Goal: Transaction & Acquisition: Purchase product/service

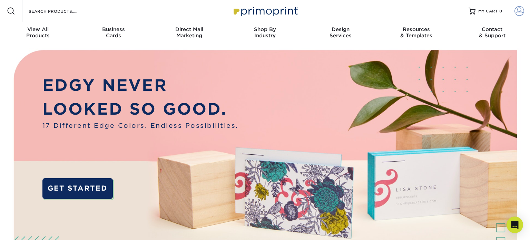
click at [521, 12] on span at bounding box center [519, 11] width 10 height 10
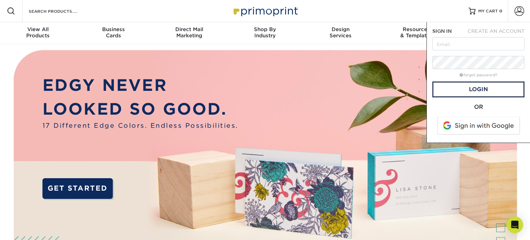
click at [492, 129] on span at bounding box center [479, 126] width 88 height 18
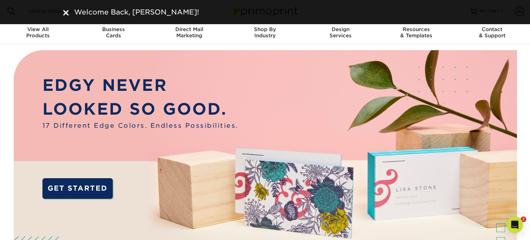
click at [421, 49] on img at bounding box center [265, 175] width 525 height 262
click at [65, 12] on div "Welcome Back, Kyle!" at bounding box center [265, 12] width 414 height 10
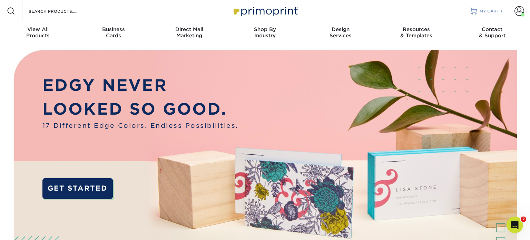
click at [492, 10] on span "MY CART" at bounding box center [490, 11] width 20 height 6
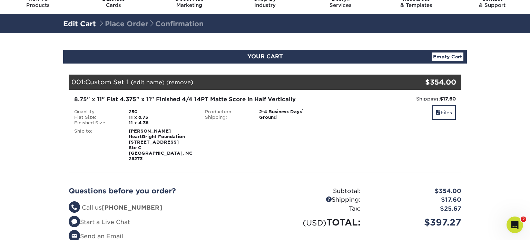
scroll to position [32, 0]
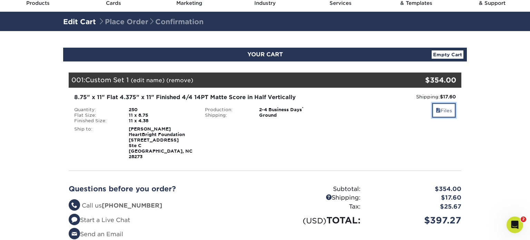
click at [434, 108] on link "Files" at bounding box center [444, 110] width 24 height 15
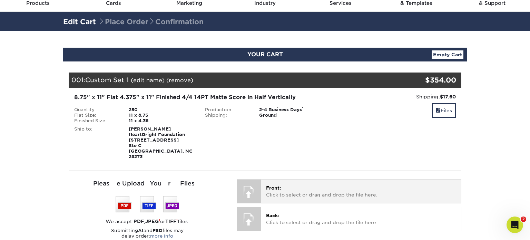
click at [353, 184] on p "Front: Click to select or drag and drop the file here." at bounding box center [361, 191] width 190 height 14
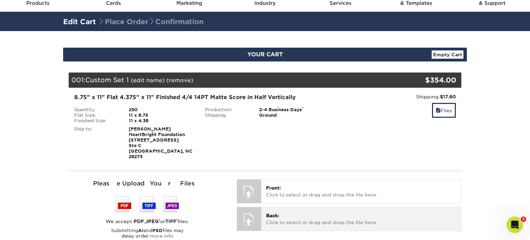
click at [391, 212] on p "Back: Click to select or drag and drop the file here." at bounding box center [361, 219] width 190 height 14
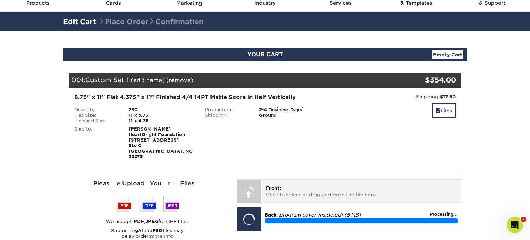
click at [423, 191] on p "Front: Click to select or drag and drop the file here." at bounding box center [361, 191] width 190 height 14
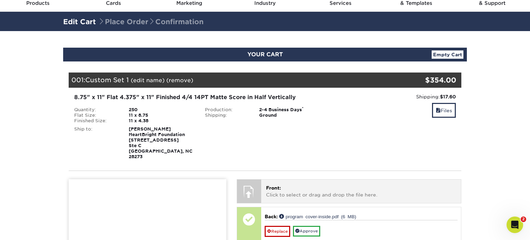
click at [400, 185] on p "Front: Click to select or drag and drop the file here." at bounding box center [361, 191] width 190 height 14
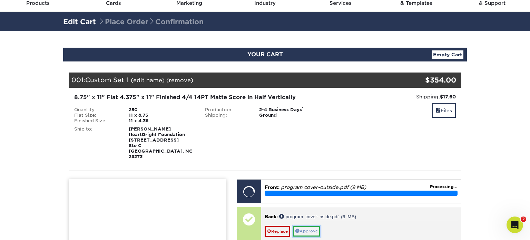
click at [315, 226] on link "Approve" at bounding box center [306, 231] width 27 height 11
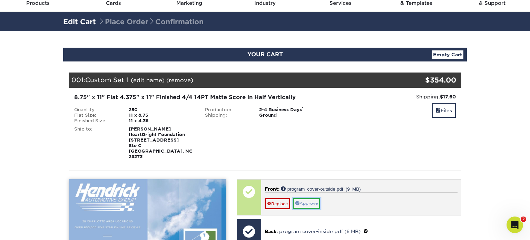
click at [309, 198] on link "Approve" at bounding box center [306, 203] width 27 height 11
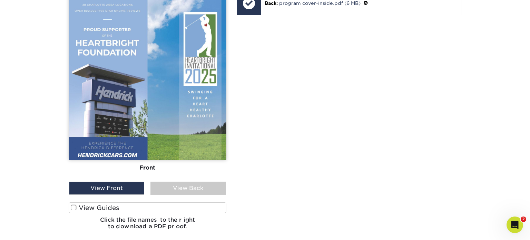
scroll to position [251, 0]
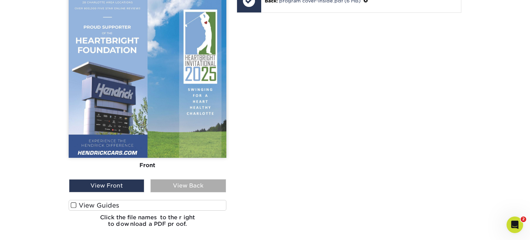
click at [210, 179] on div "View Back" at bounding box center [187, 185] width 75 height 13
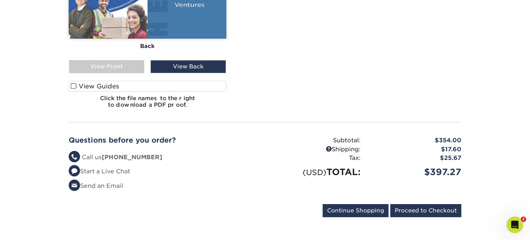
scroll to position [367, 0]
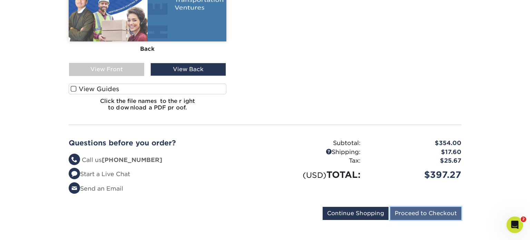
click at [433, 210] on input "Proceed to Checkout" at bounding box center [425, 213] width 71 height 13
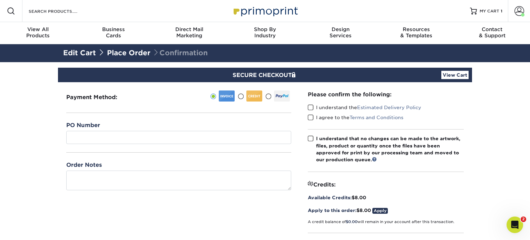
click at [311, 105] on span at bounding box center [311, 107] width 6 height 7
click at [0, 0] on input "I understand the Estimated Delivery Policy" at bounding box center [0, 0] width 0 height 0
click at [309, 115] on span at bounding box center [311, 117] width 6 height 7
click at [0, 0] on input "I agree to the Terms and Conditions" at bounding box center [0, 0] width 0 height 0
click at [310, 136] on span at bounding box center [311, 138] width 6 height 7
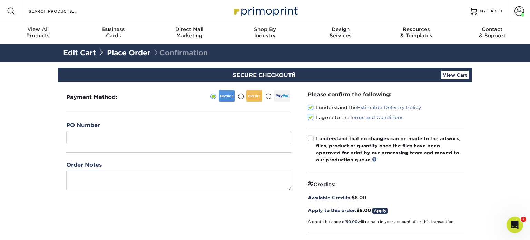
click at [0, 0] on input "I understand that no changes can be made to the artwork, files, product or quan…" at bounding box center [0, 0] width 0 height 0
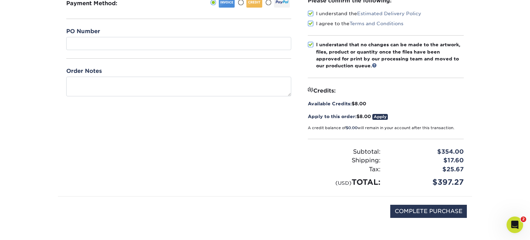
scroll to position [96, 0]
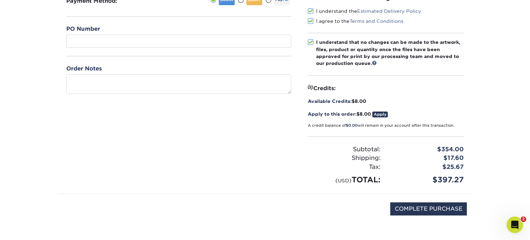
click at [385, 113] on link "Apply" at bounding box center [380, 114] width 16 height 6
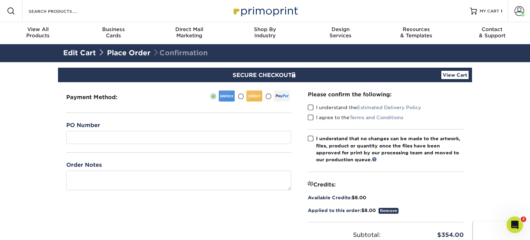
click at [312, 106] on span at bounding box center [311, 107] width 6 height 7
click at [0, 0] on input "I understand the Estimated Delivery Policy" at bounding box center [0, 0] width 0 height 0
click at [310, 119] on span at bounding box center [311, 117] width 6 height 7
click at [0, 0] on input "I agree to the Terms and Conditions" at bounding box center [0, 0] width 0 height 0
click at [311, 136] on span at bounding box center [311, 138] width 6 height 7
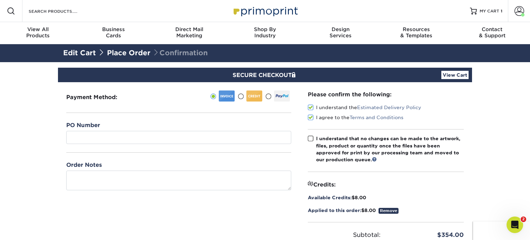
click at [0, 0] on input "I understand that no changes can be made to the artwork, files, product or quan…" at bounding box center [0, 0] width 0 height 0
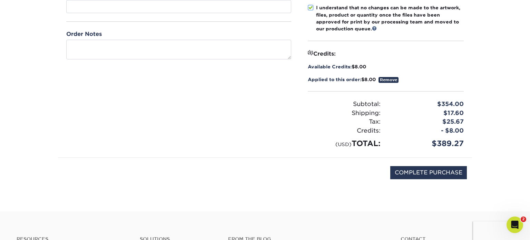
scroll to position [133, 0]
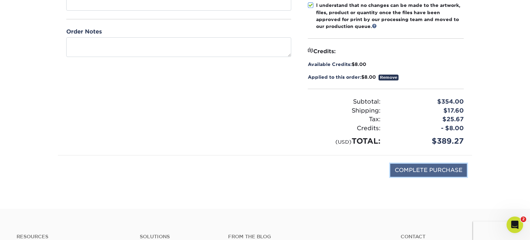
click at [452, 170] on input "COMPLETE PURCHASE" at bounding box center [428, 170] width 77 height 13
type input "PROCESSING, PLEASE WAIT..."
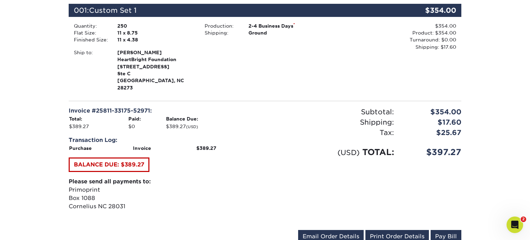
scroll to position [158, 0]
